Goal: Transaction & Acquisition: Purchase product/service

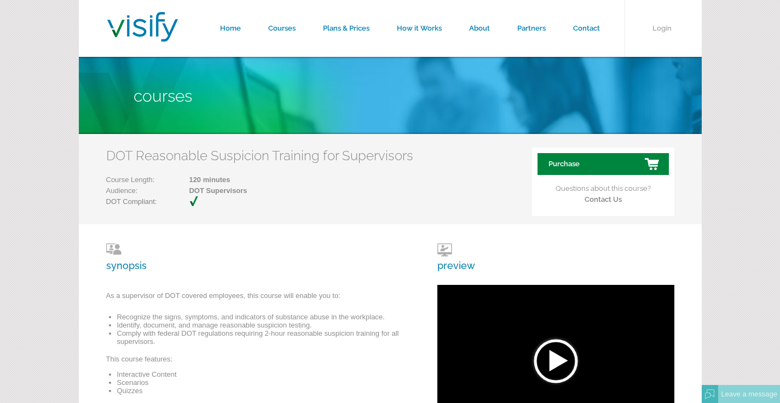
click at [612, 158] on link "Purchase" at bounding box center [602, 164] width 131 height 22
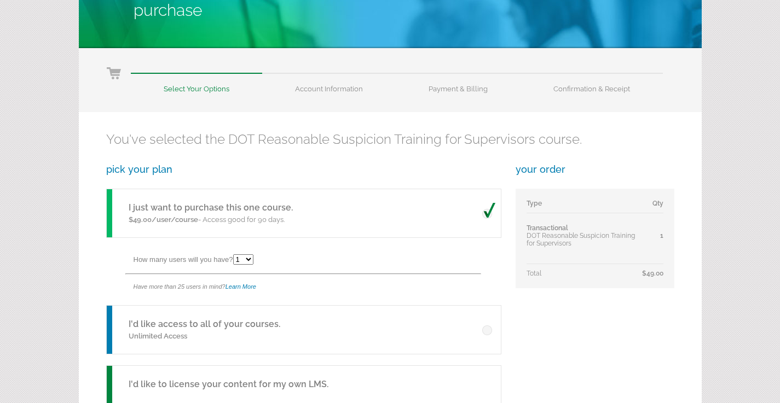
scroll to position [200, 0]
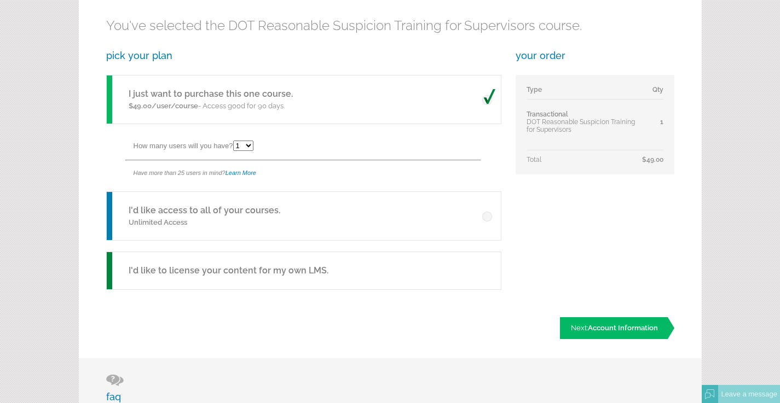
select select "3"
click at [598, 331] on span "Account Information" at bounding box center [623, 328] width 70 height 8
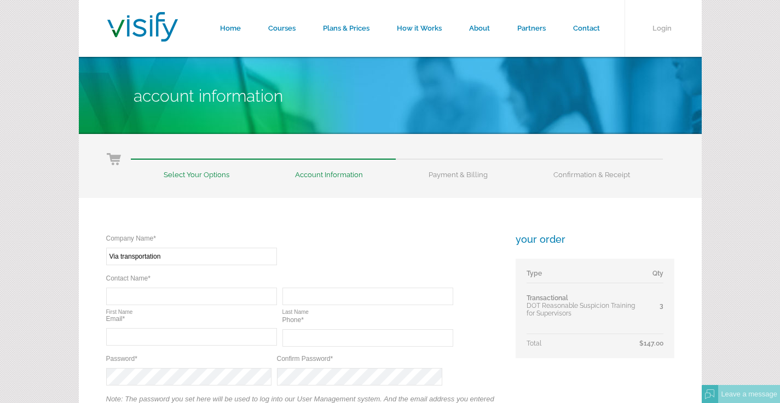
type input "Via transportation"
click at [171, 299] on input "text" at bounding box center [191, 297] width 171 height 18
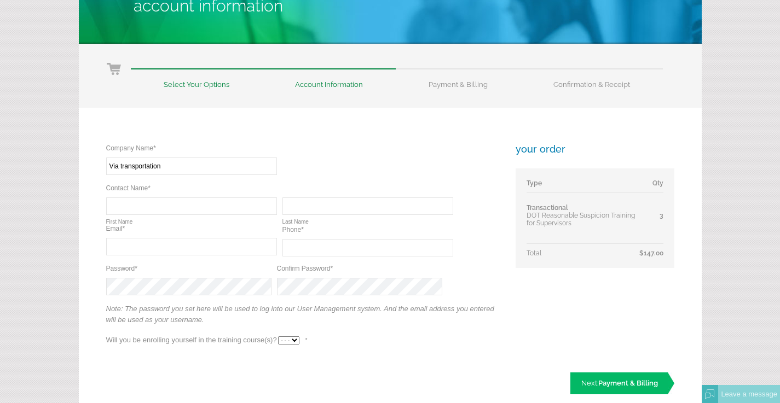
scroll to position [152, 0]
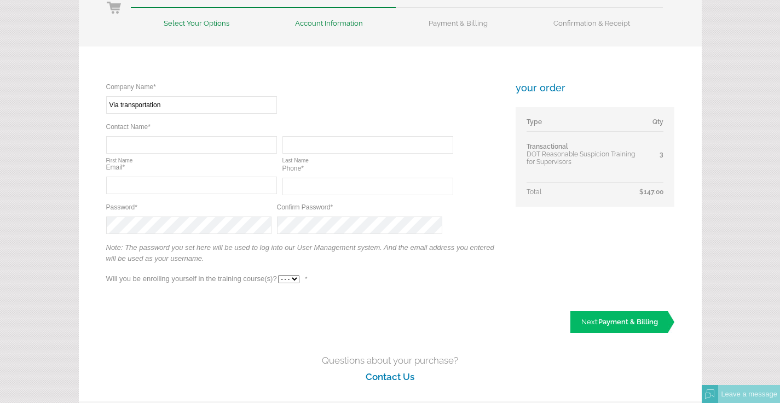
type input "Ria"
type input "Shrivastava"
type input "ria.shrivastava@ridewithvia.com"
type input "(929) 326-2367"
click at [314, 242] on div "Company Name* Required Via transportation Contact Name* Required Required Ria F…" at bounding box center [303, 188] width 394 height 213
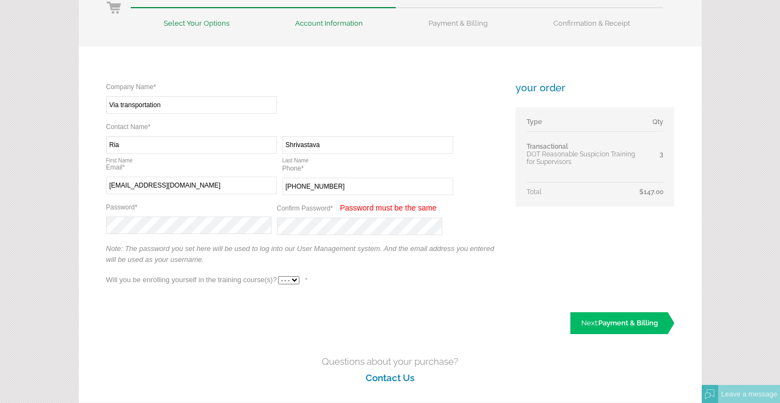
click at [250, 235] on div "Company Name* Required Via transportation Contact Name* Required Required Ria F…" at bounding box center [303, 189] width 394 height 214
select select "No"
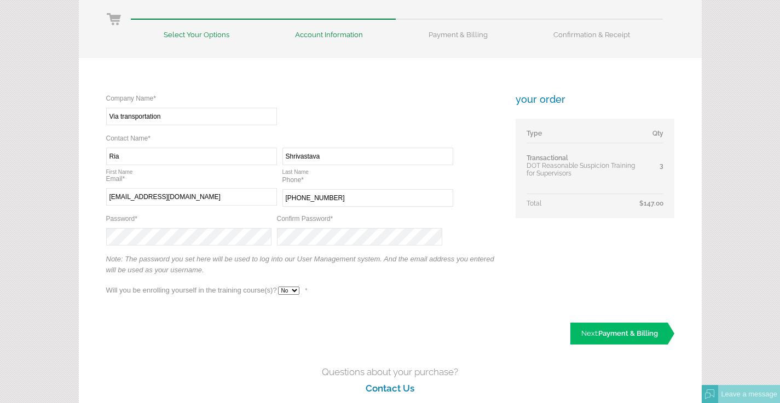
scroll to position [141, 0]
click at [597, 330] on link "Next: Payment & Billing" at bounding box center [622, 333] width 104 height 22
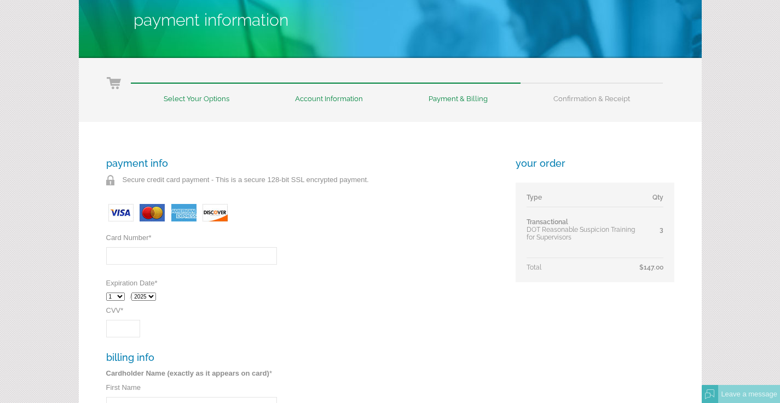
scroll to position [84, 0]
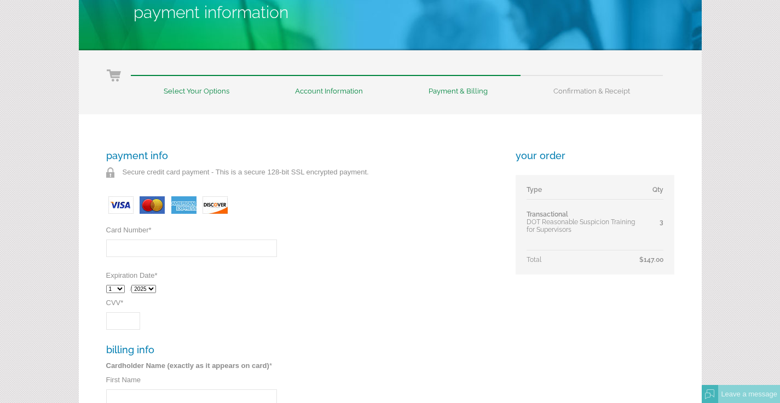
click at [239, 254] on input "Card Number *" at bounding box center [191, 249] width 171 height 18
type input "5556710474894996"
select select "8"
select select "2029"
type input "889"
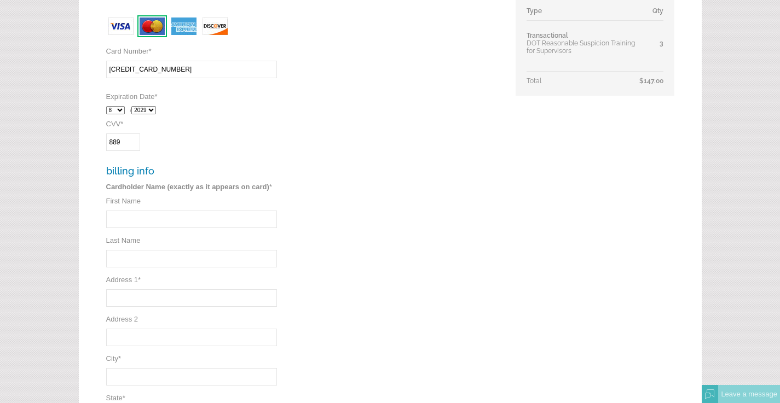
scroll to position [263, 0]
click at [347, 152] on div "payment info Secure credit card payment - This is a secure 128-bit SSL encrypte…" at bounding box center [303, 227] width 394 height 512
click at [310, 155] on div "payment info Secure credit card payment - This is a secure 128-bit SSL encrypte…" at bounding box center [303, 227] width 394 height 512
click at [142, 216] on input "First Name" at bounding box center [191, 220] width 171 height 18
type input "Ria"
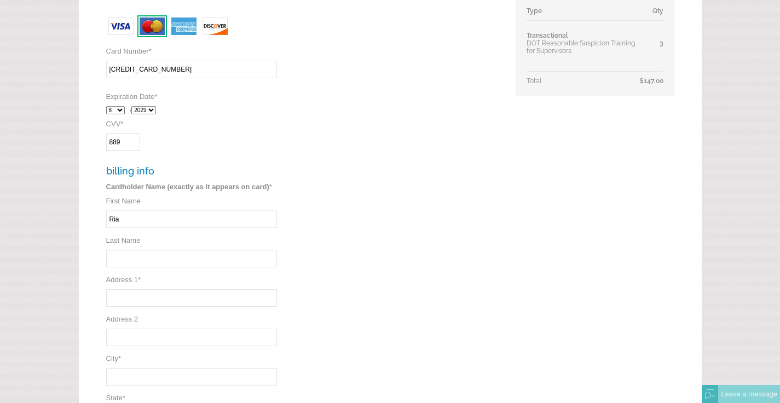
type input "Shrivastava"
type input "114 5th ave"
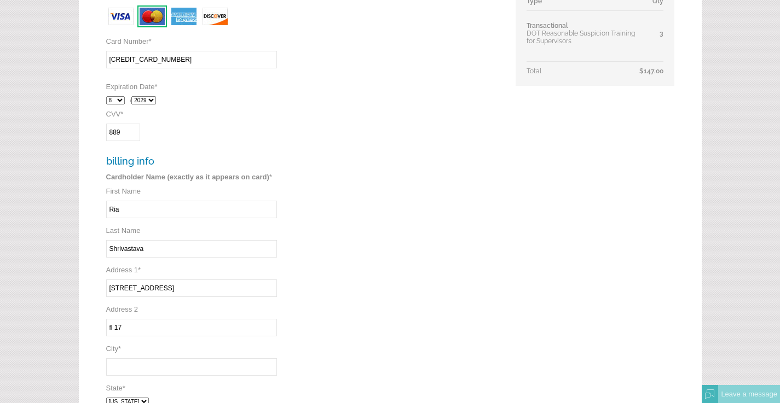
scroll to position [276, 0]
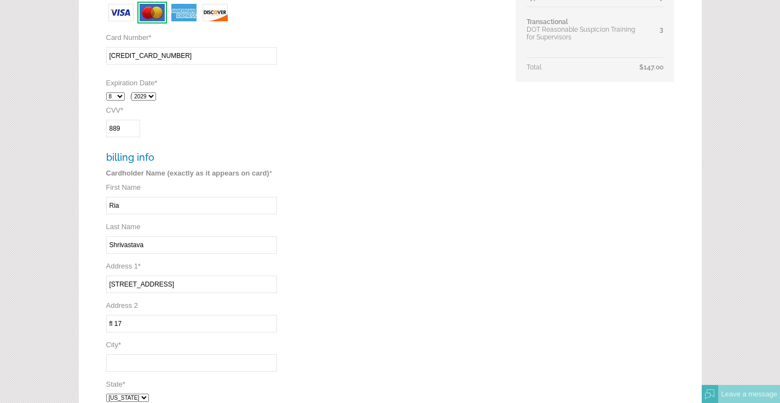
type input "fl 17"
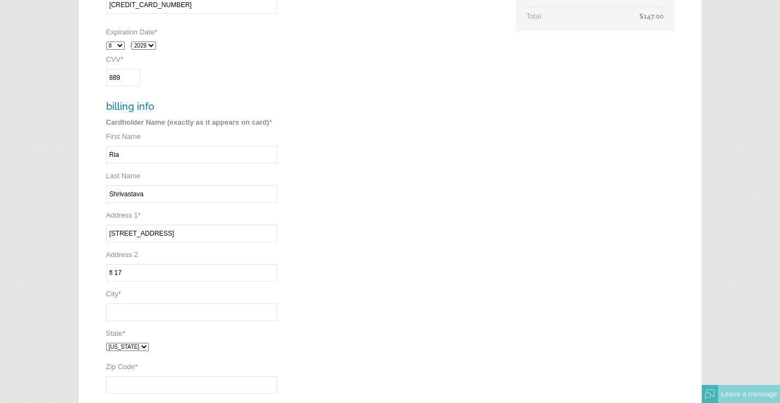
scroll to position [346, 0]
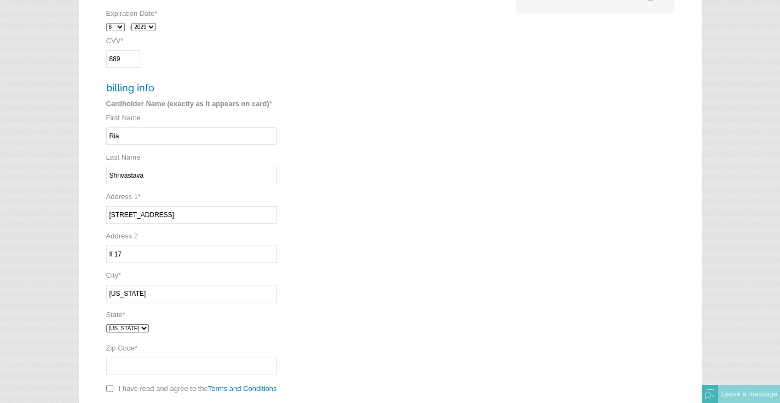
type input "new york"
select select "NY"
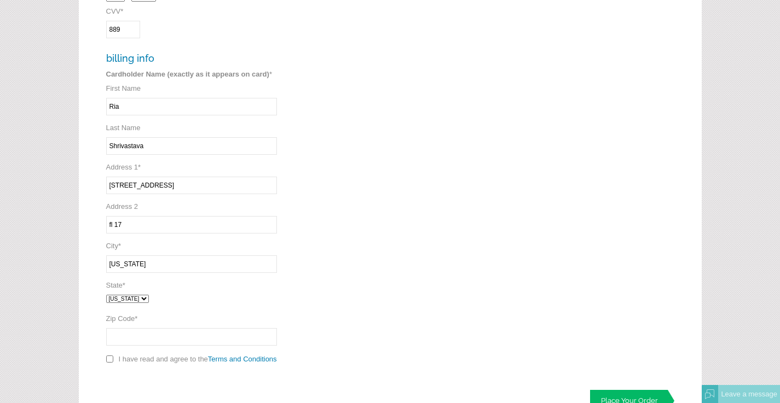
scroll to position [376, 0]
type input "10011"
click at [108, 357] on input "checkbox" at bounding box center [109, 358] width 7 height 7
checkbox input "true"
click at [600, 392] on link "Place Your Order" at bounding box center [632, 401] width 84 height 22
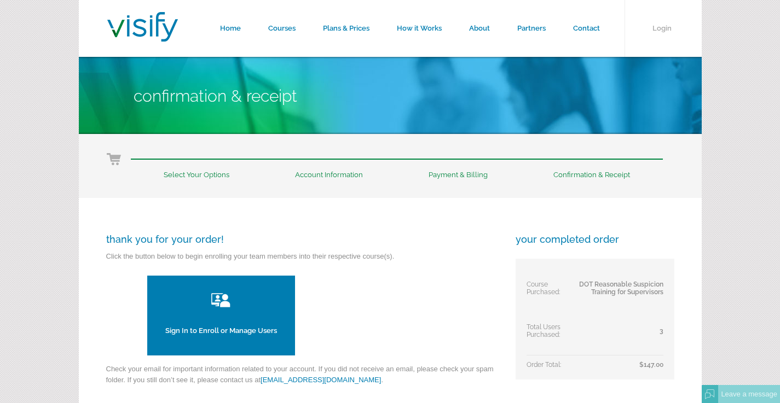
click at [227, 305] on img at bounding box center [220, 300] width 25 height 22
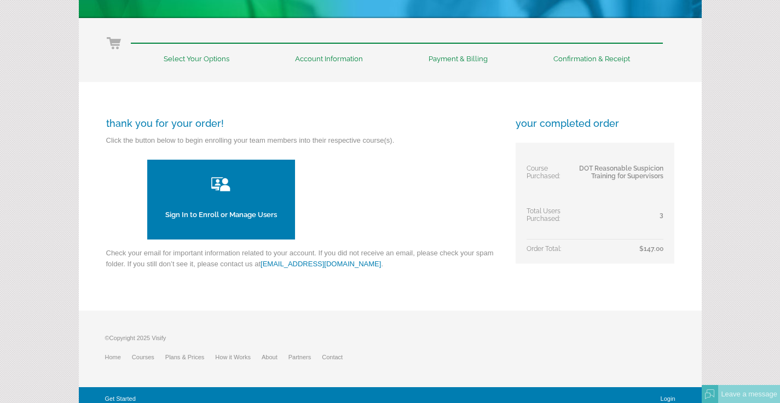
scroll to position [123, 0]
